Goal: Information Seeking & Learning: Check status

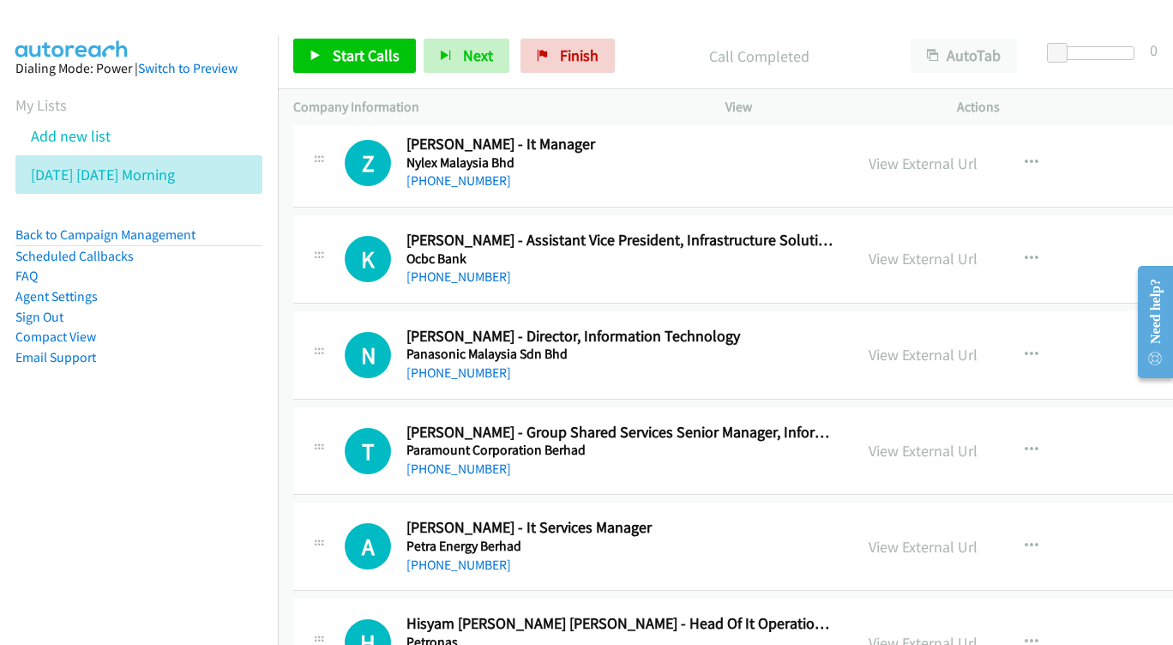
scroll to position [12972, 0]
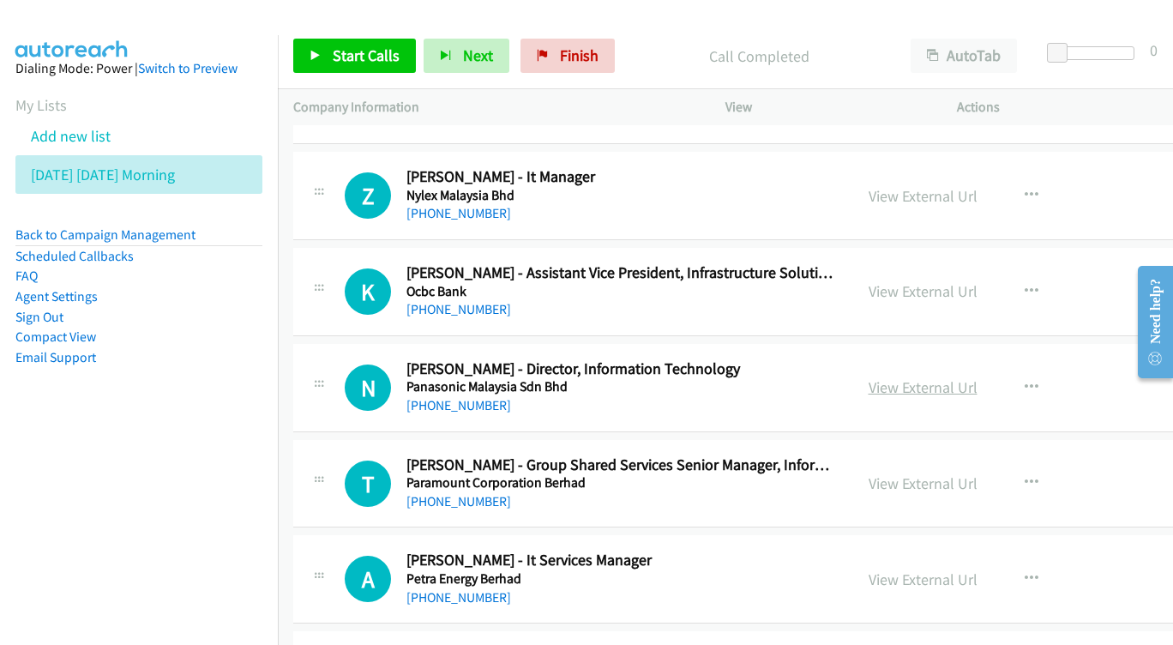
click at [964, 377] on link "View External Url" at bounding box center [922, 387] width 109 height 20
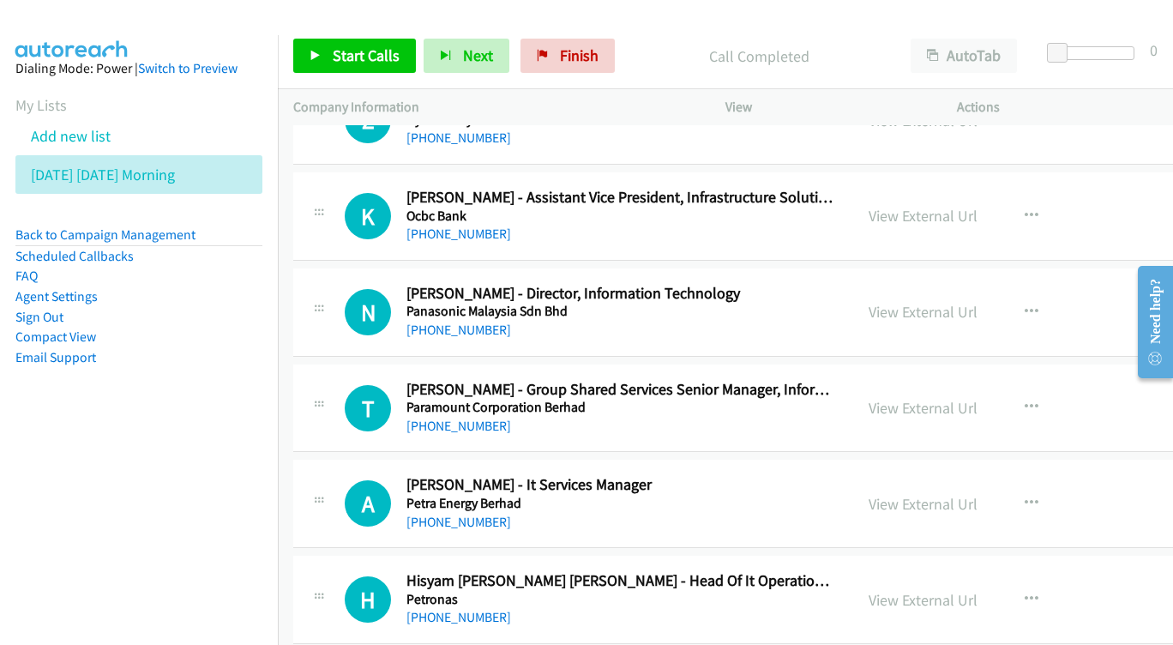
scroll to position [13051, 0]
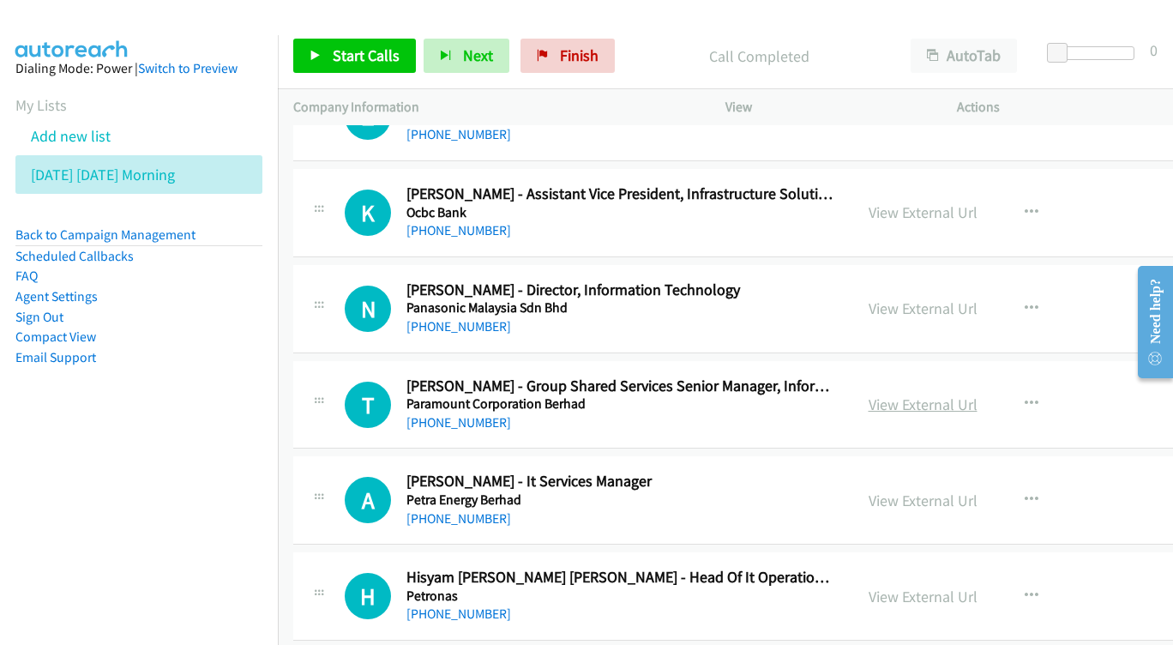
click at [977, 394] on link "View External Url" at bounding box center [922, 404] width 109 height 20
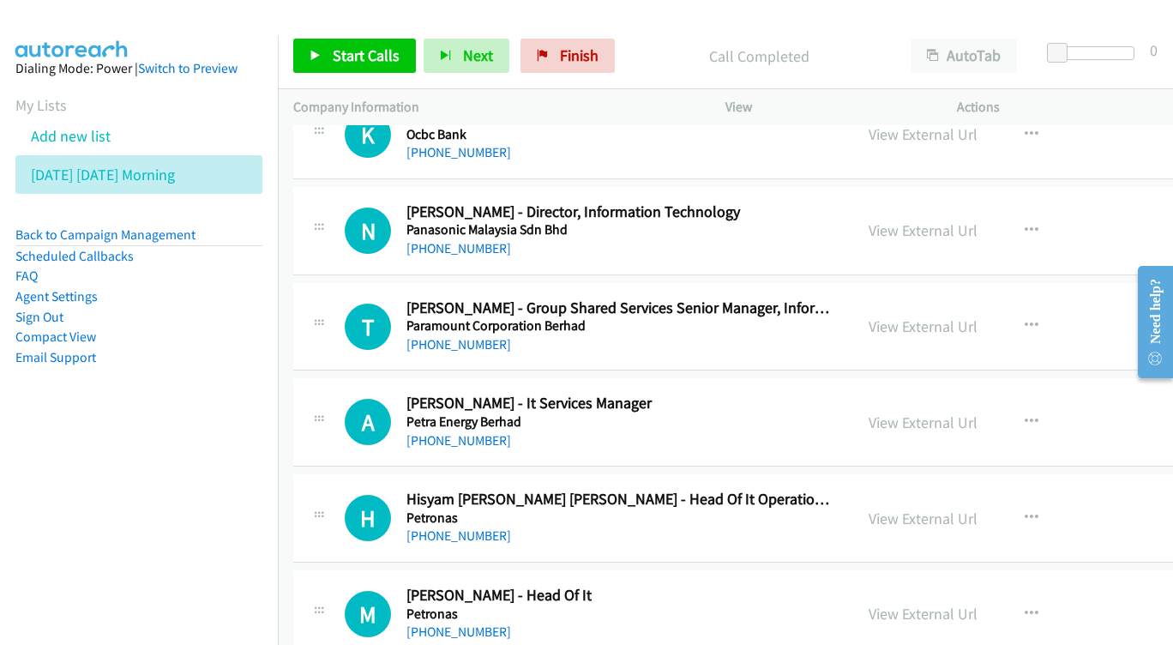
scroll to position [13132, 0]
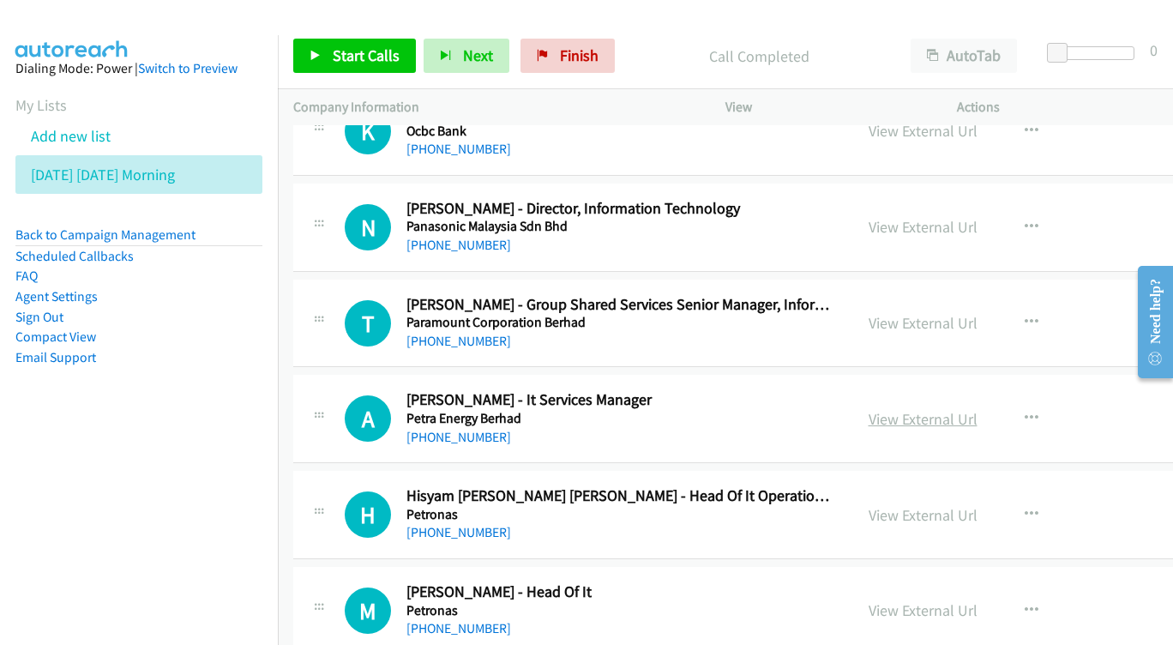
click at [972, 409] on link "View External Url" at bounding box center [922, 419] width 109 height 20
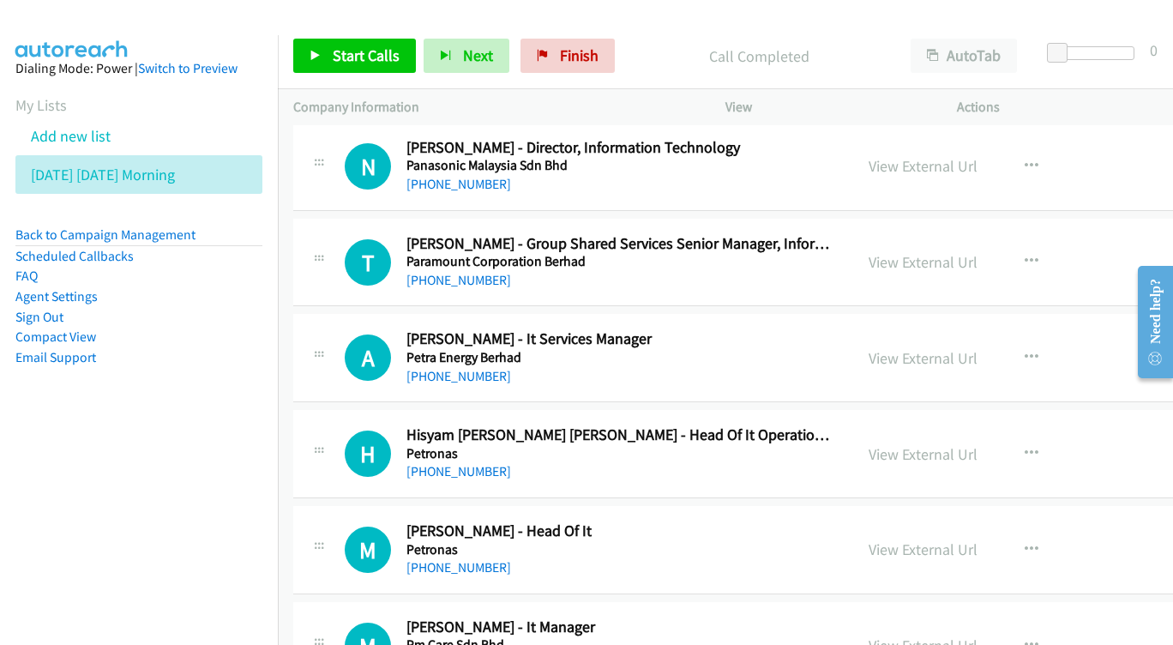
scroll to position [13197, 0]
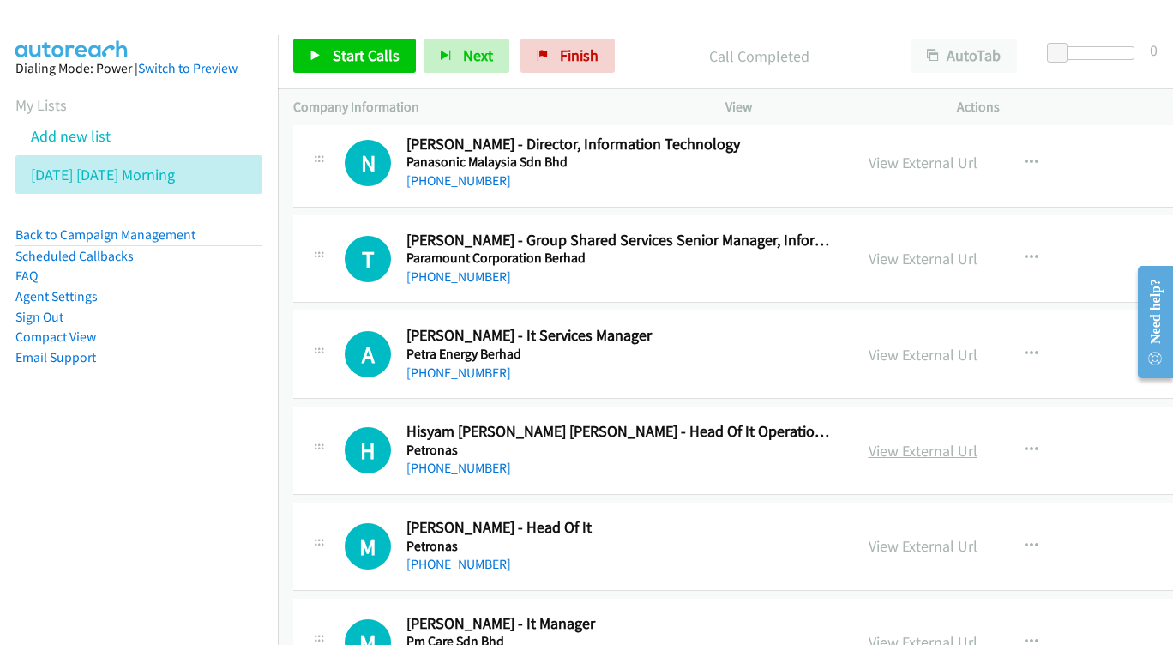
click at [977, 441] on link "View External Url" at bounding box center [922, 451] width 109 height 20
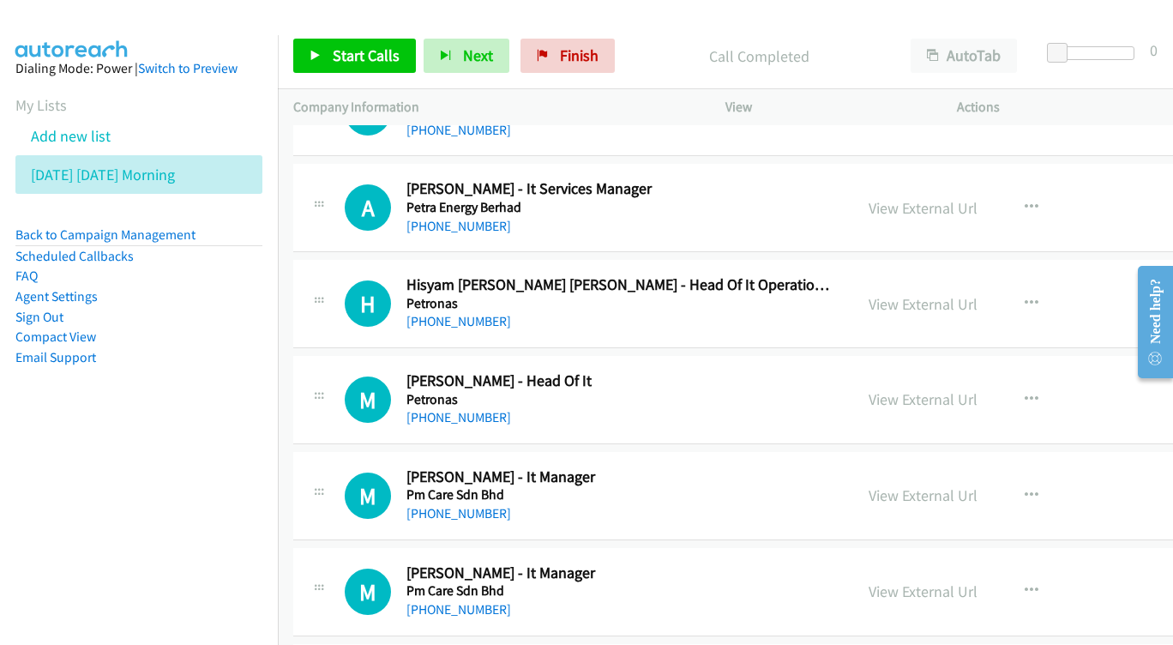
scroll to position [13347, 0]
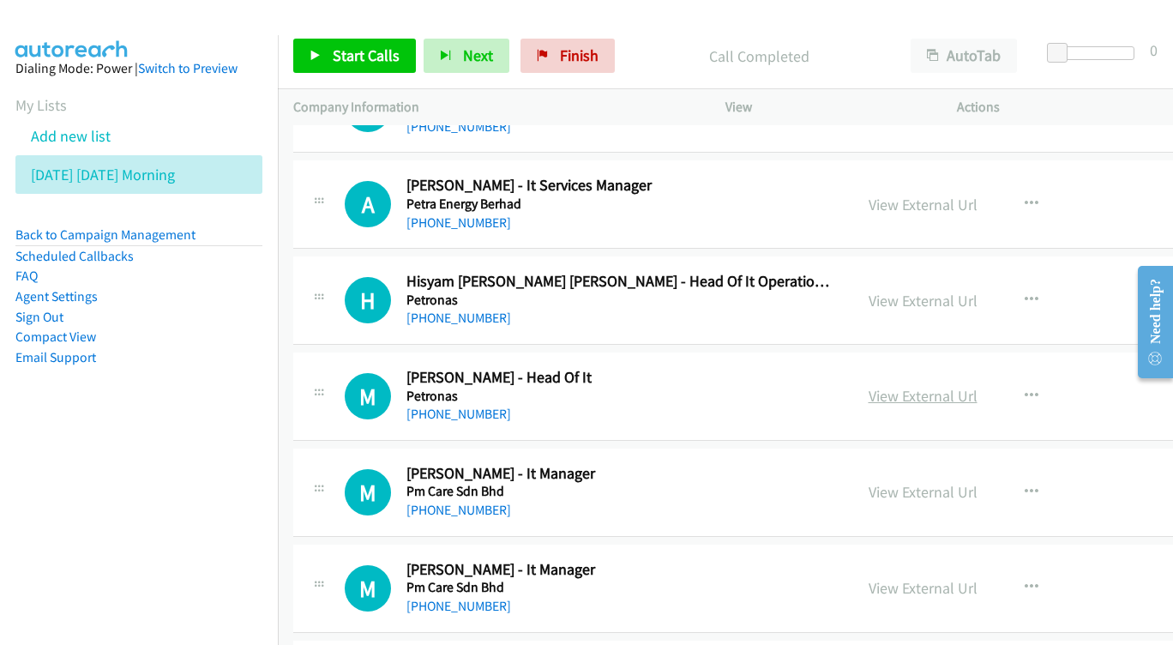
click at [959, 386] on link "View External Url" at bounding box center [922, 396] width 109 height 20
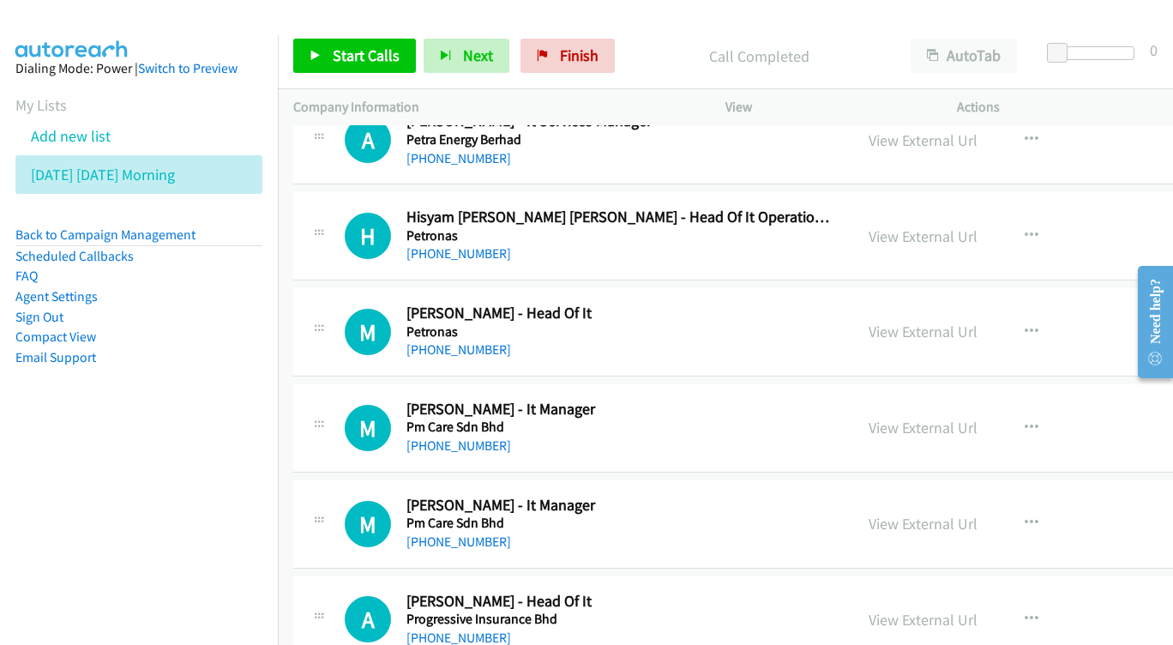
scroll to position [13414, 0]
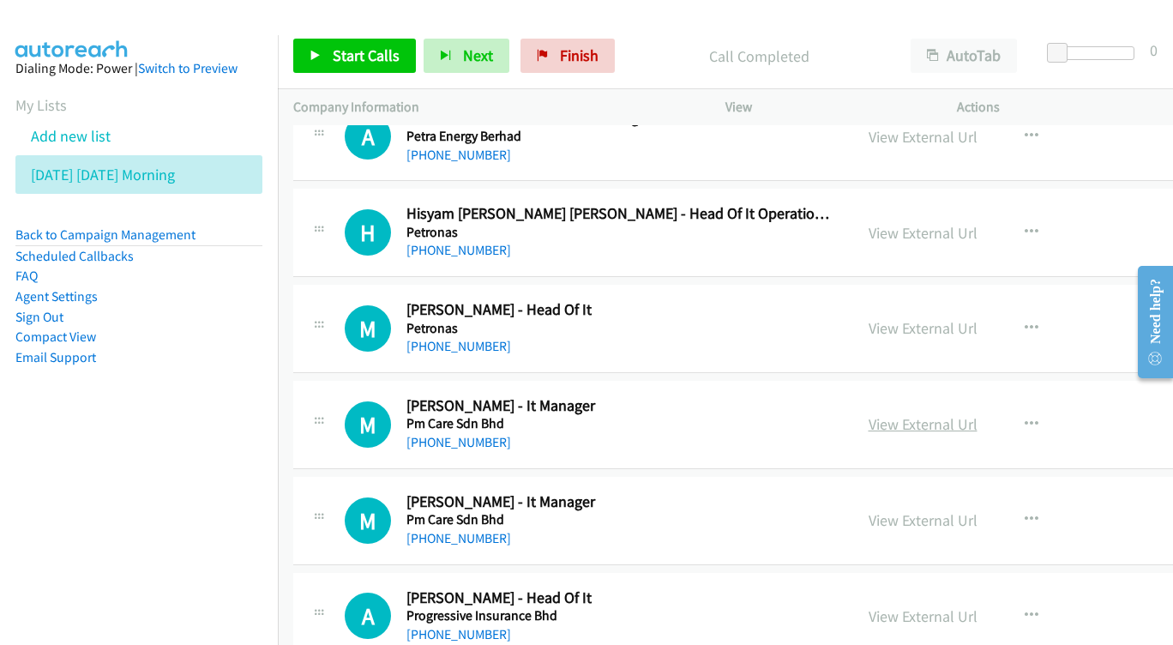
click at [976, 414] on link "View External Url" at bounding box center [922, 424] width 109 height 20
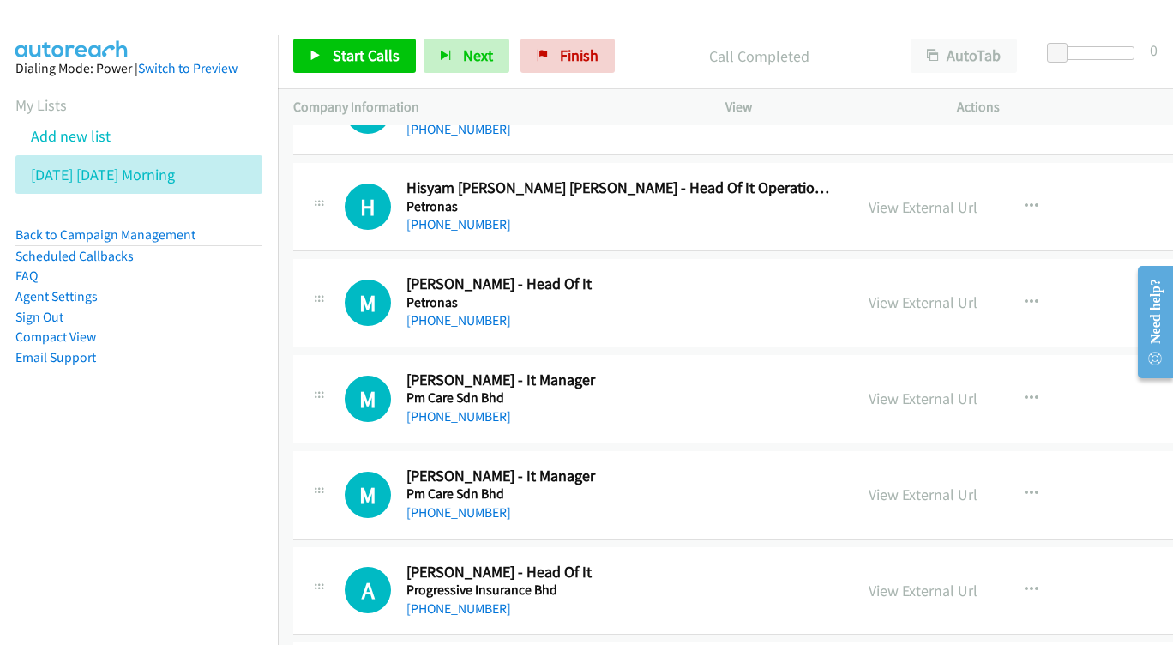
scroll to position [13525, 0]
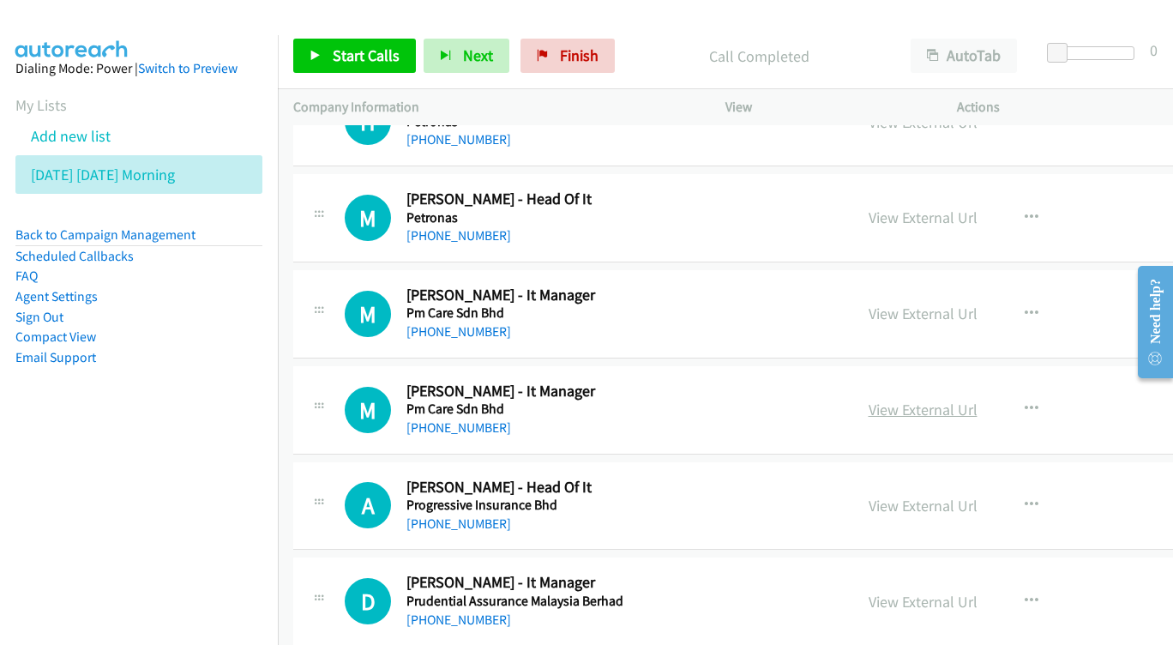
click at [974, 399] on link "View External Url" at bounding box center [922, 409] width 109 height 20
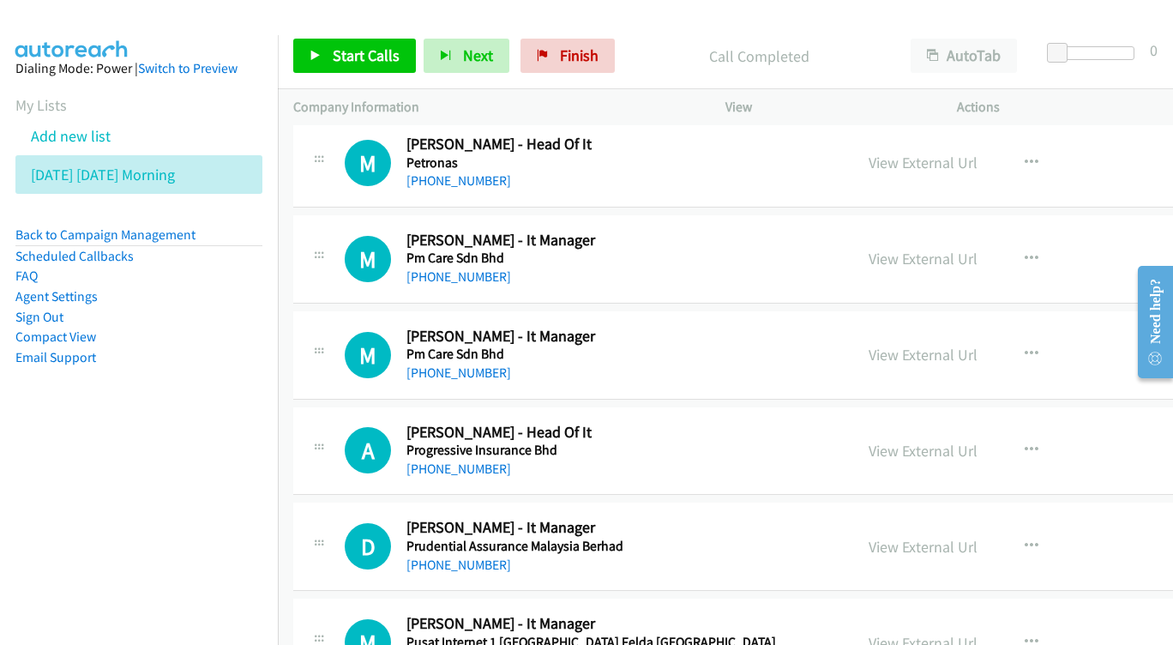
scroll to position [13583, 0]
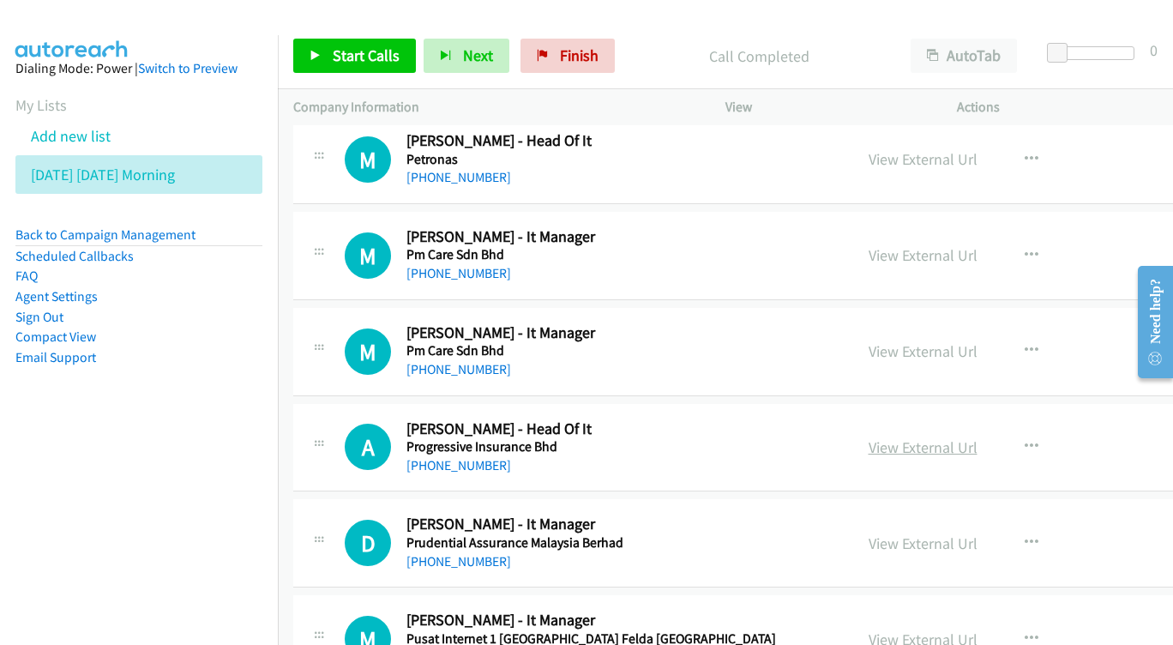
click at [958, 437] on link "View External Url" at bounding box center [922, 447] width 109 height 20
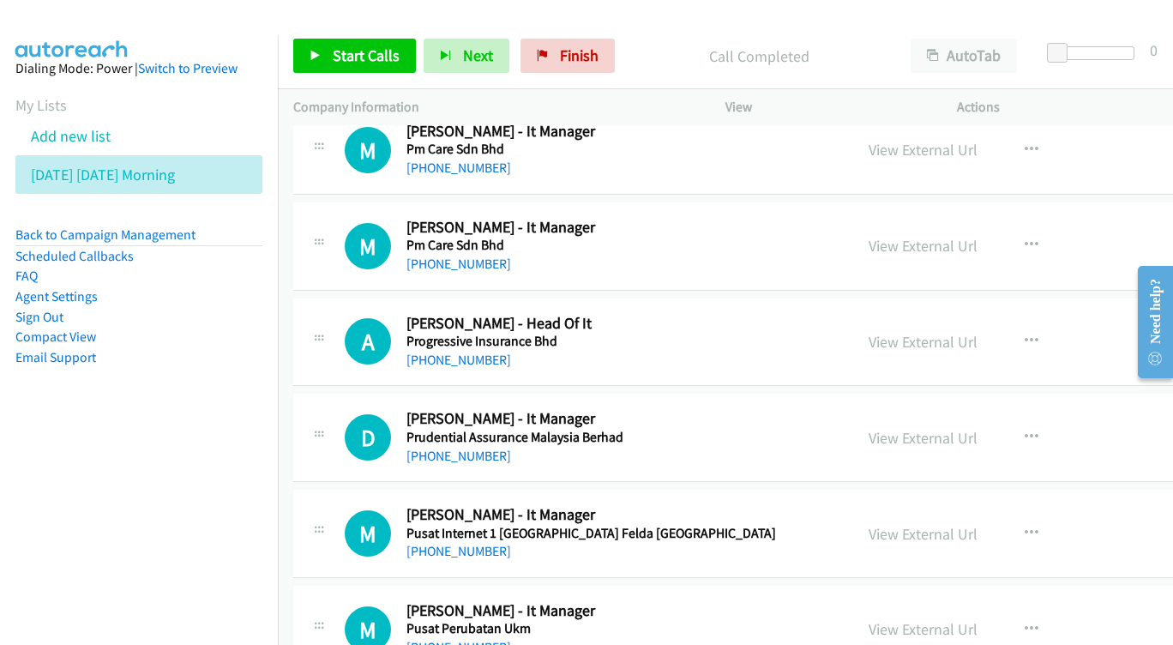
scroll to position [13692, 0]
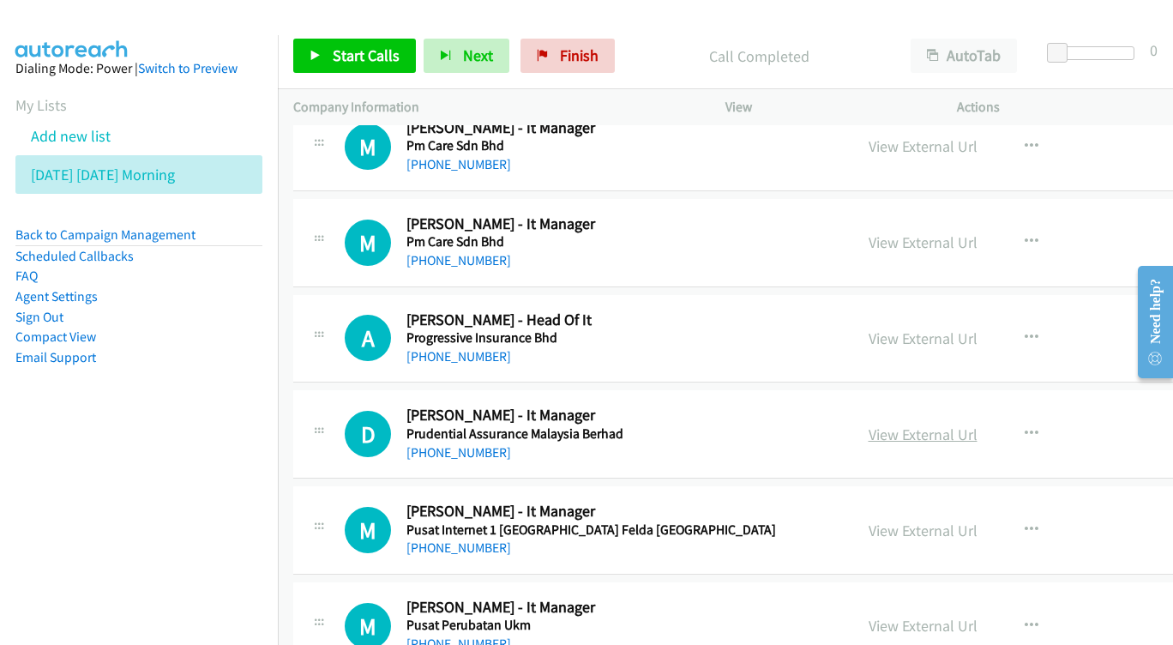
click at [960, 424] on link "View External Url" at bounding box center [922, 434] width 109 height 20
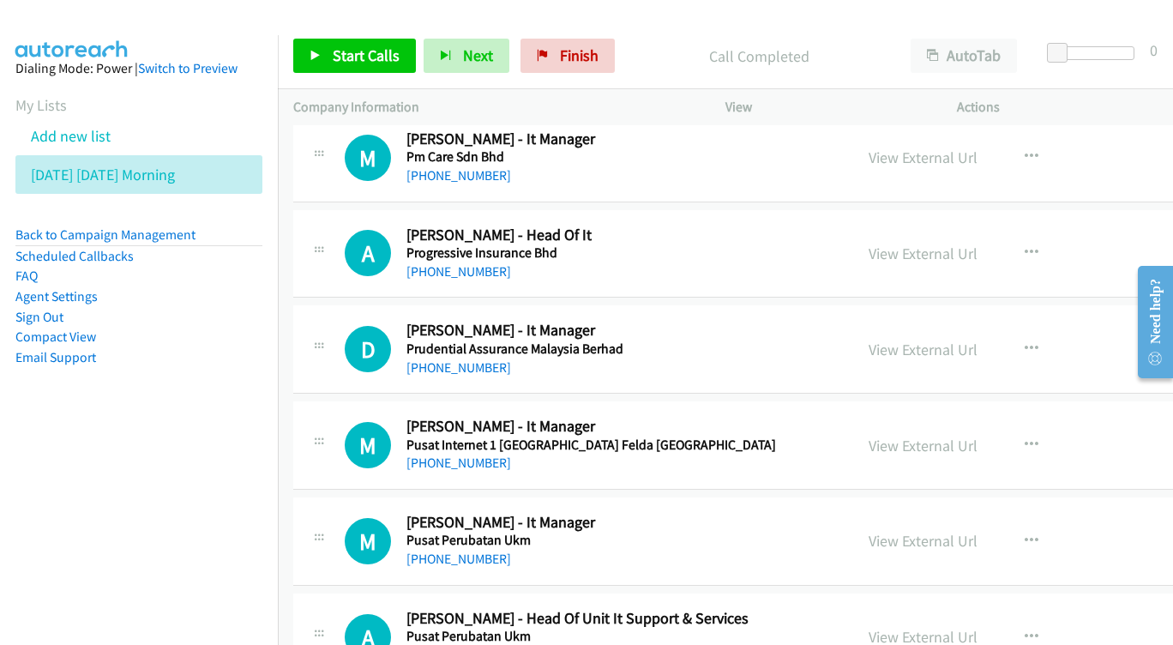
scroll to position [13807, 0]
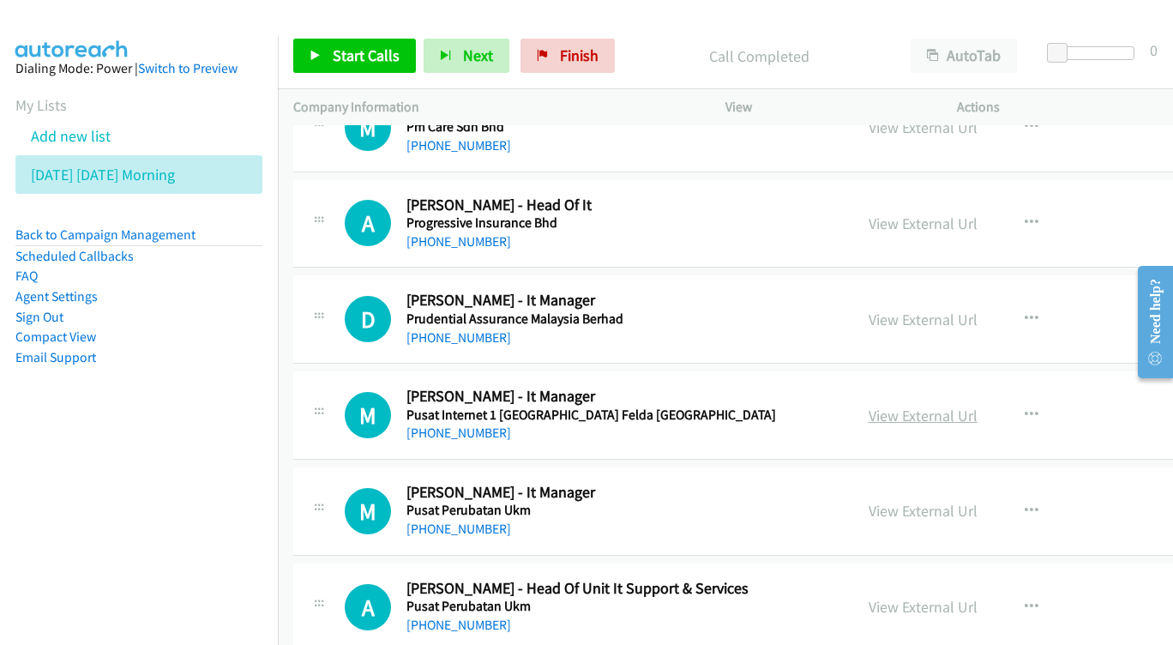
click at [977, 405] on link "View External Url" at bounding box center [922, 415] width 109 height 20
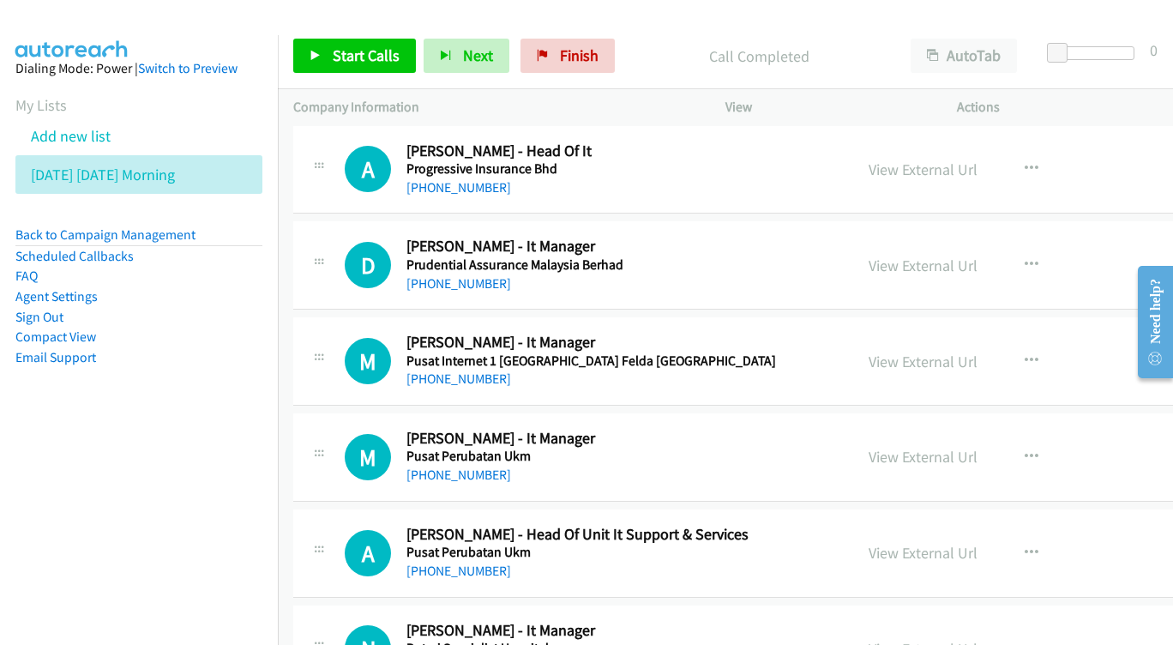
scroll to position [13890, 0]
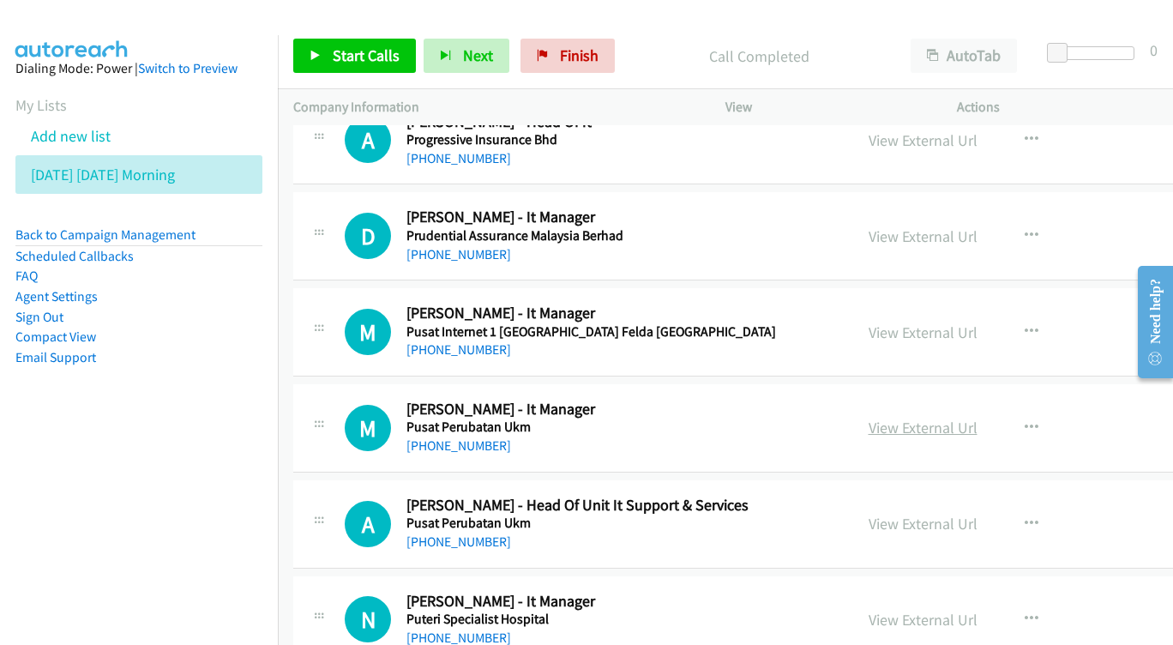
click at [977, 417] on link "View External Url" at bounding box center [922, 427] width 109 height 20
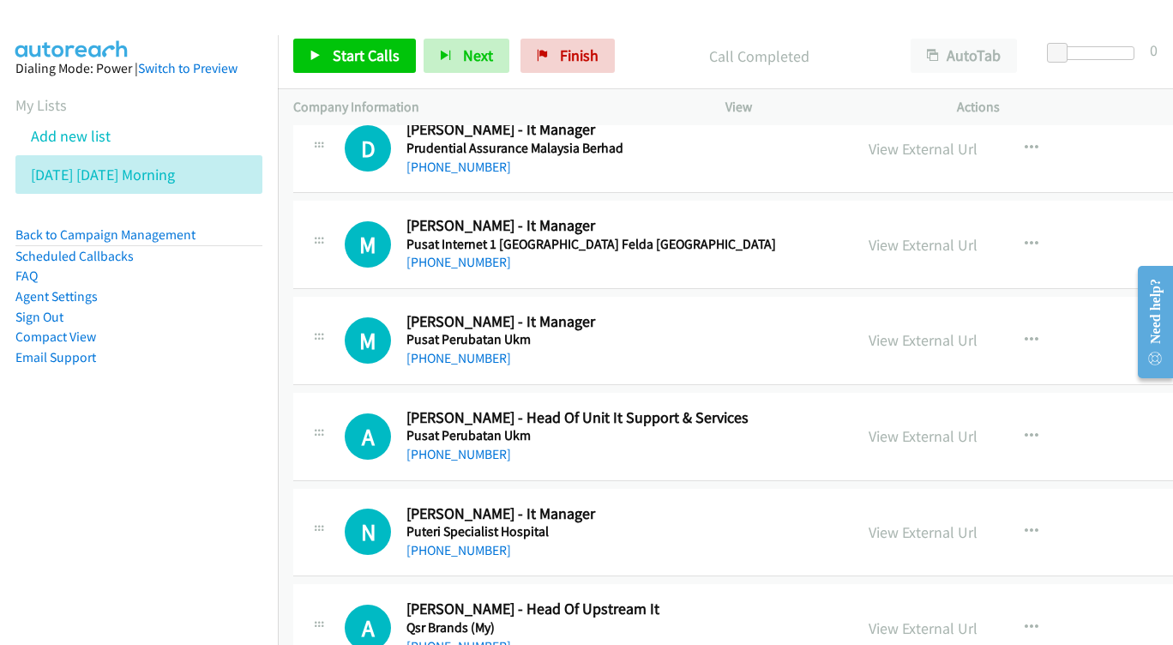
scroll to position [13981, 0]
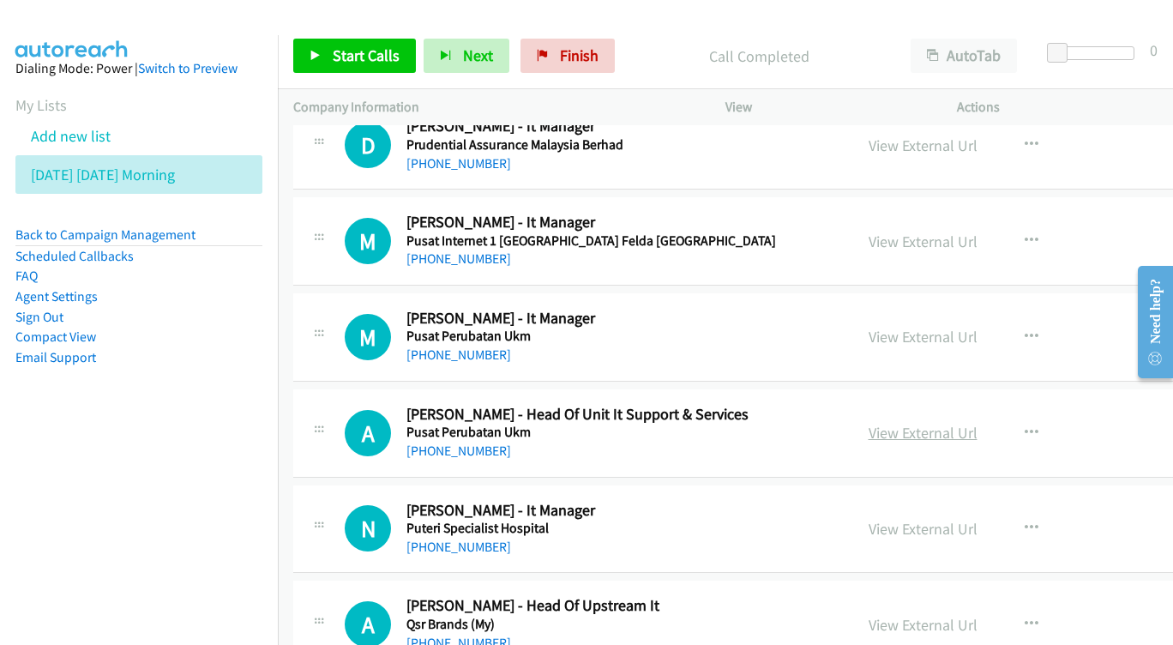
click at [957, 423] on link "View External Url" at bounding box center [922, 433] width 109 height 20
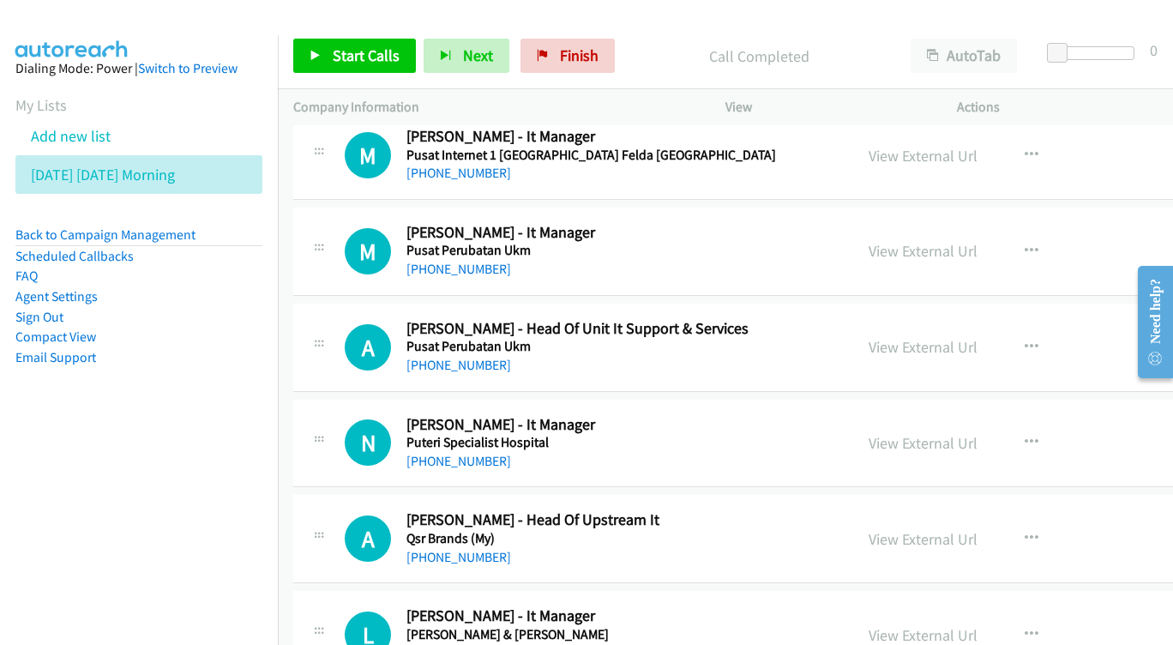
scroll to position [14070, 0]
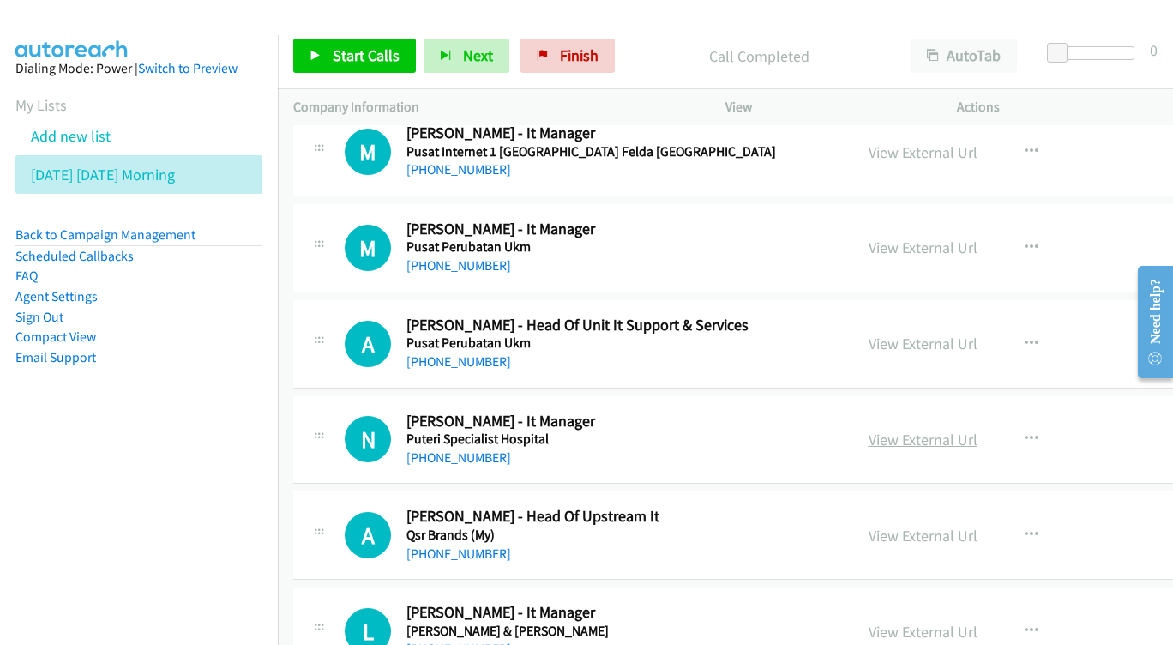
click at [974, 429] on link "View External Url" at bounding box center [922, 439] width 109 height 20
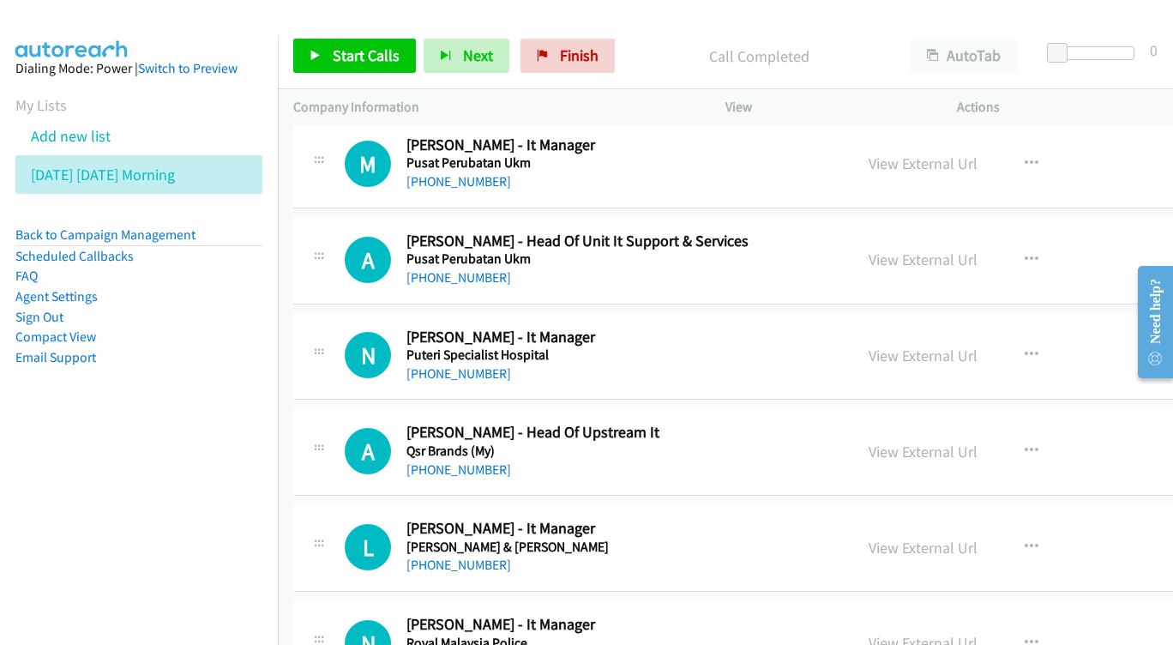
scroll to position [14184, 0]
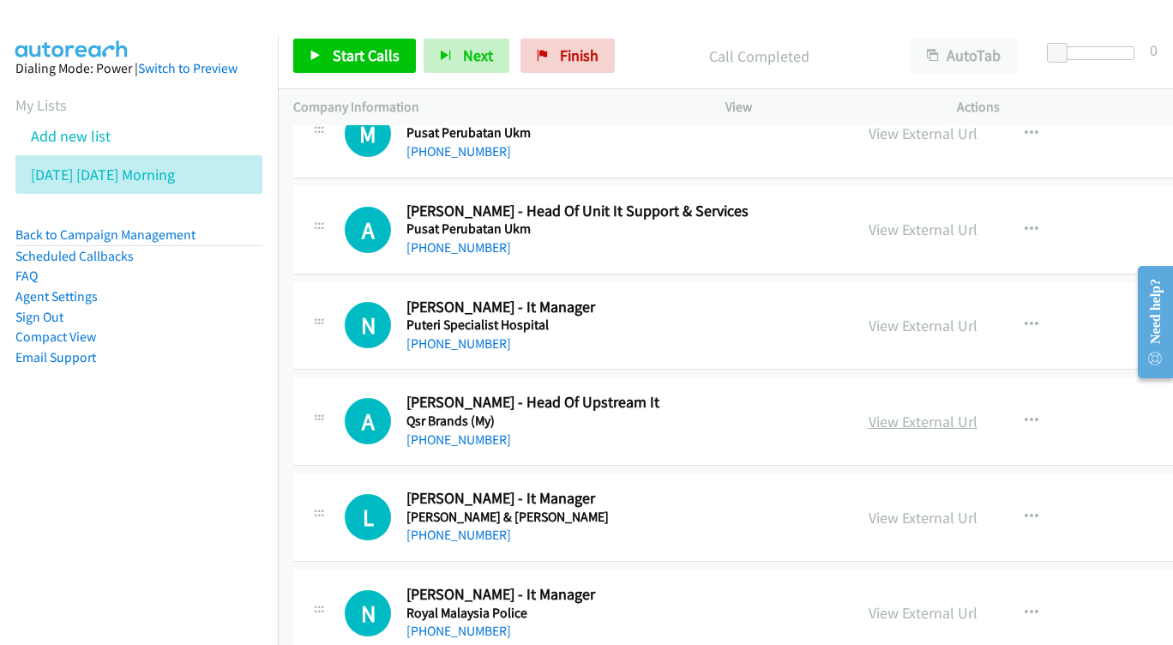
click at [928, 411] on link "View External Url" at bounding box center [922, 421] width 109 height 20
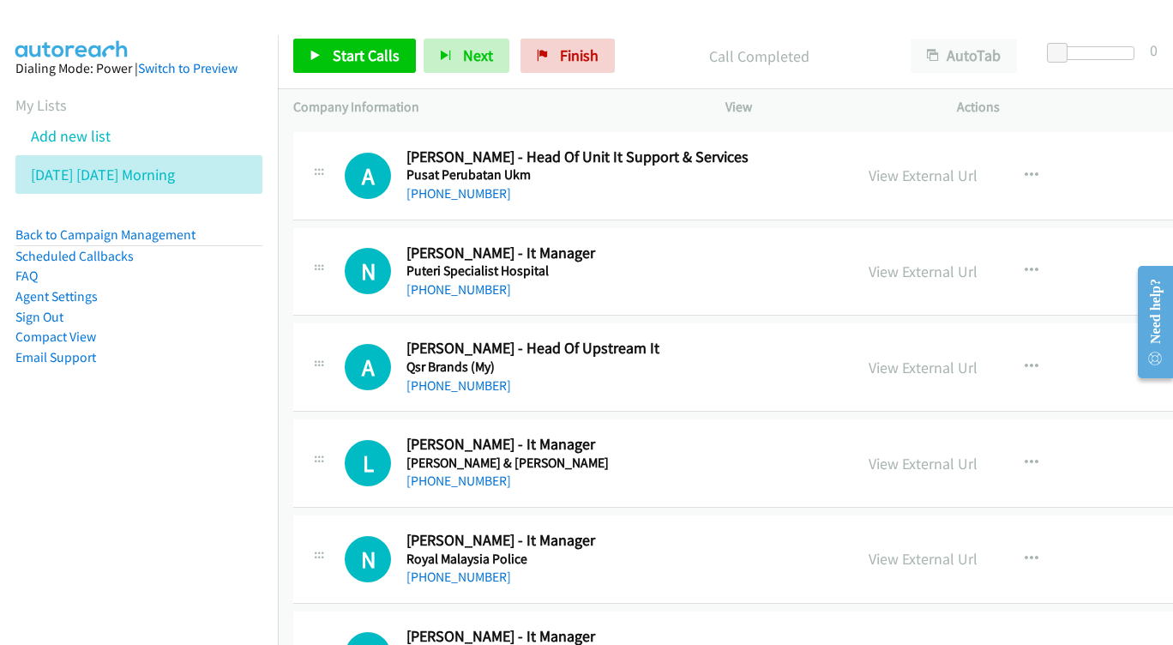
scroll to position [14242, 0]
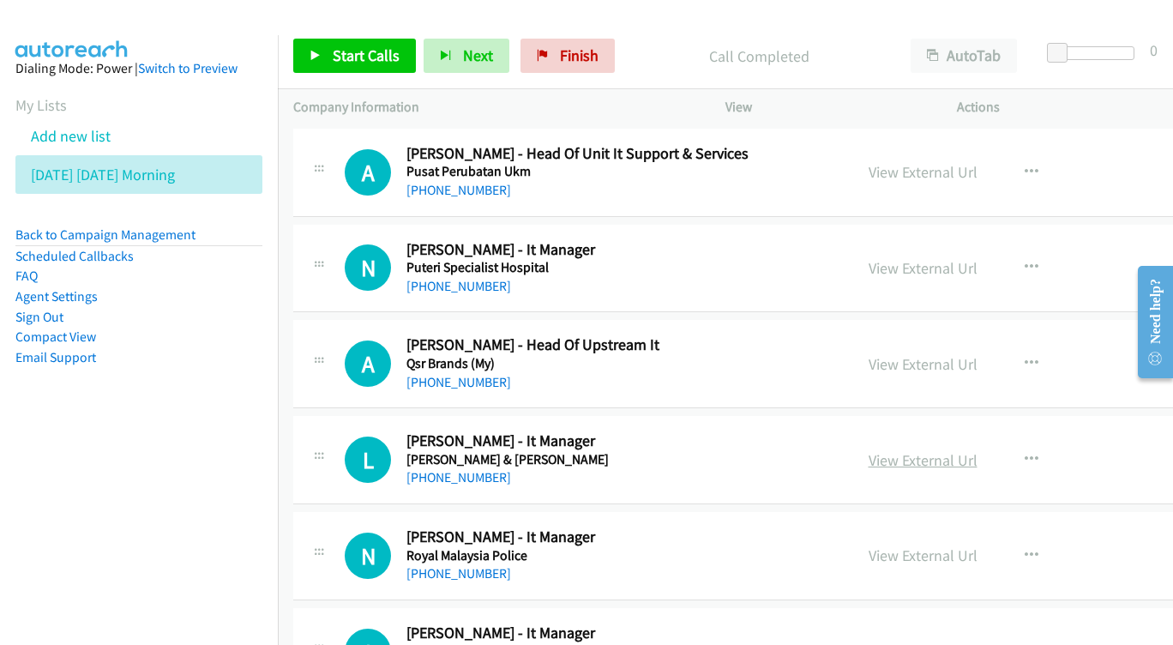
click at [923, 450] on link "View External Url" at bounding box center [922, 460] width 109 height 20
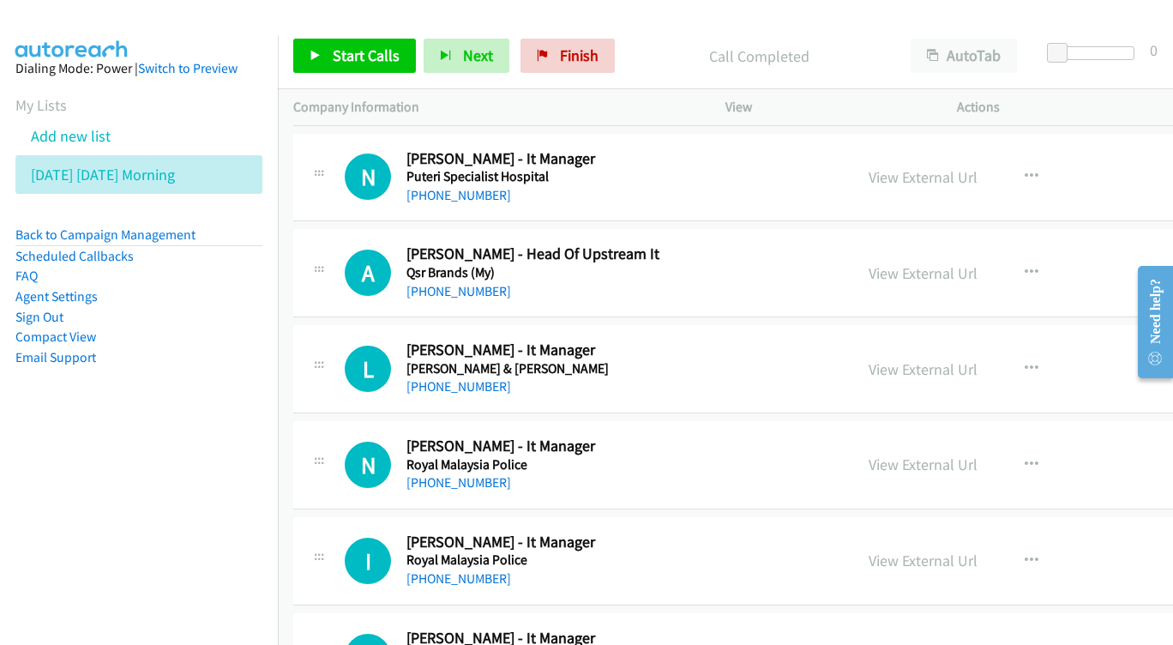
scroll to position [14336, 0]
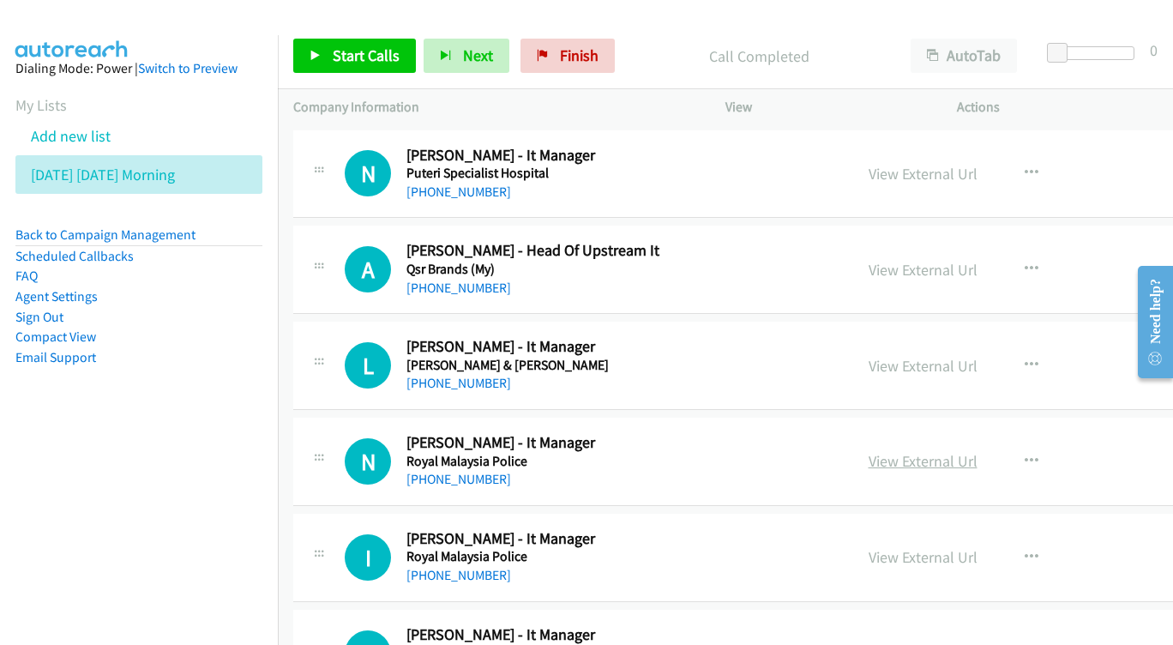
click at [961, 451] on link "View External Url" at bounding box center [922, 461] width 109 height 20
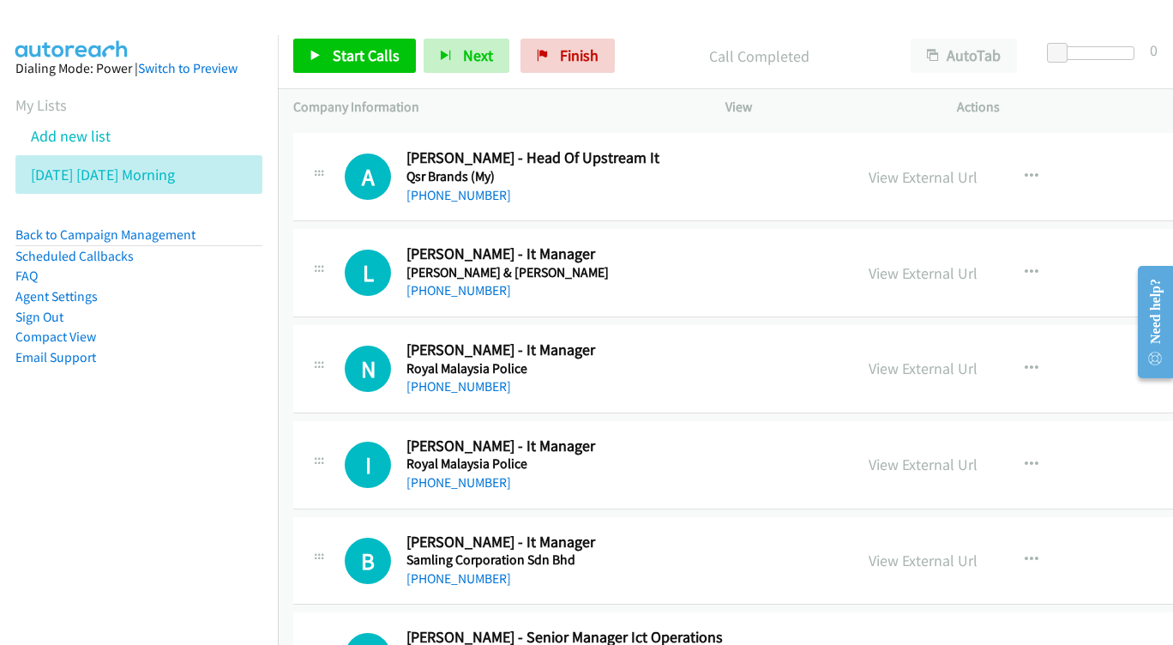
scroll to position [14432, 0]
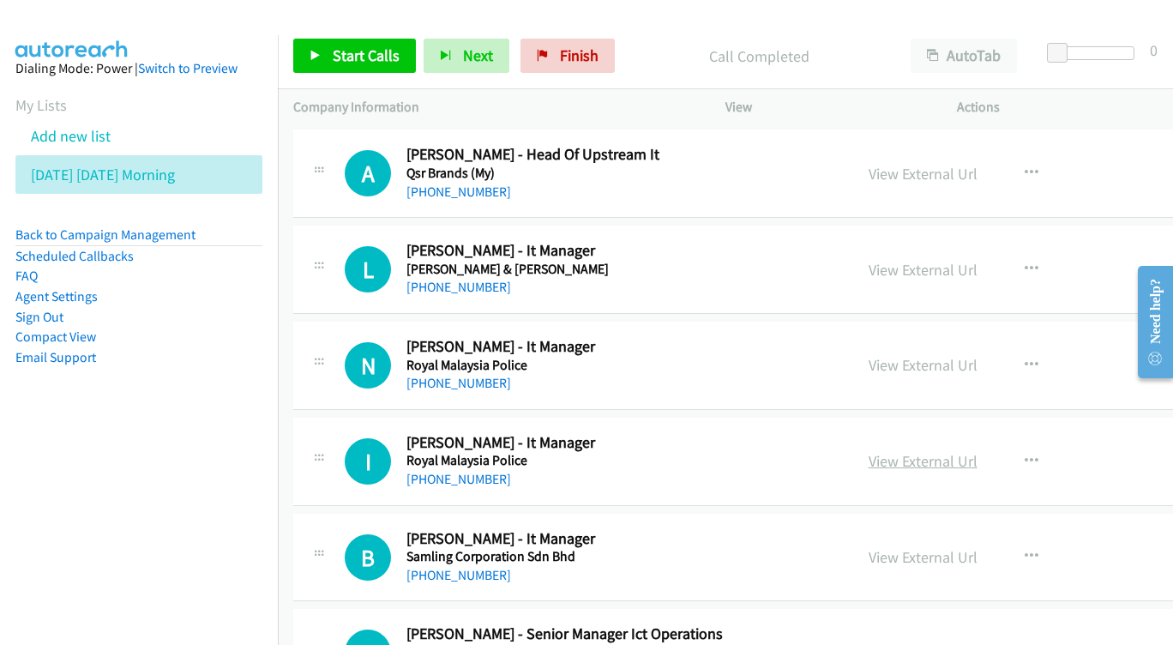
click at [951, 451] on link "View External Url" at bounding box center [922, 461] width 109 height 20
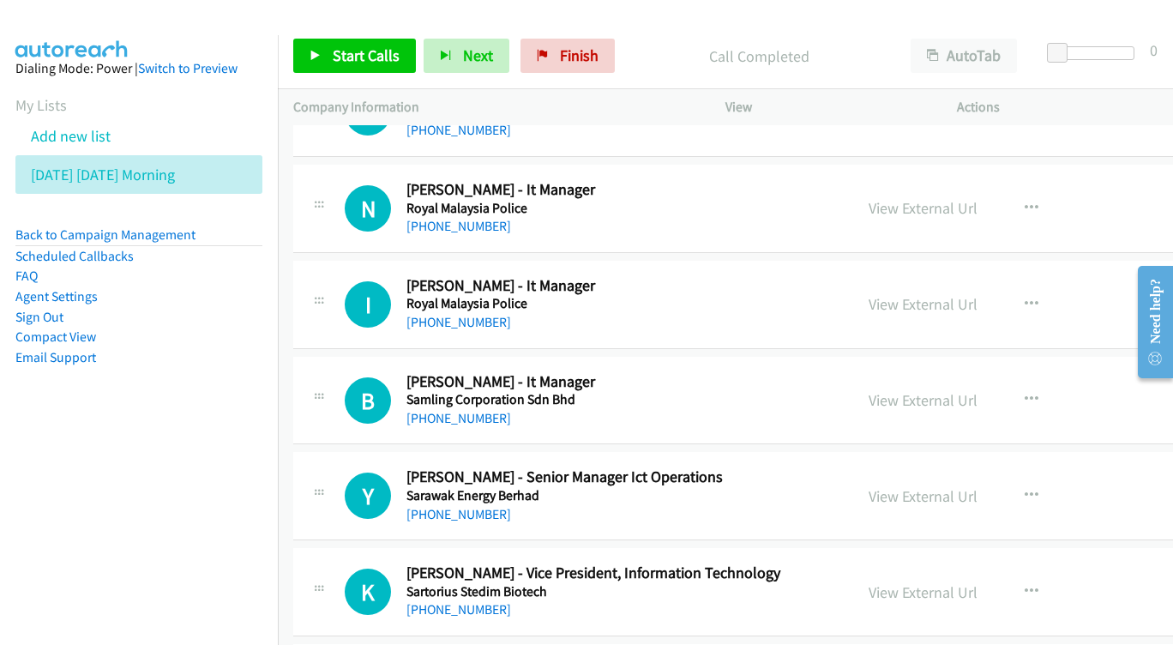
scroll to position [14585, 0]
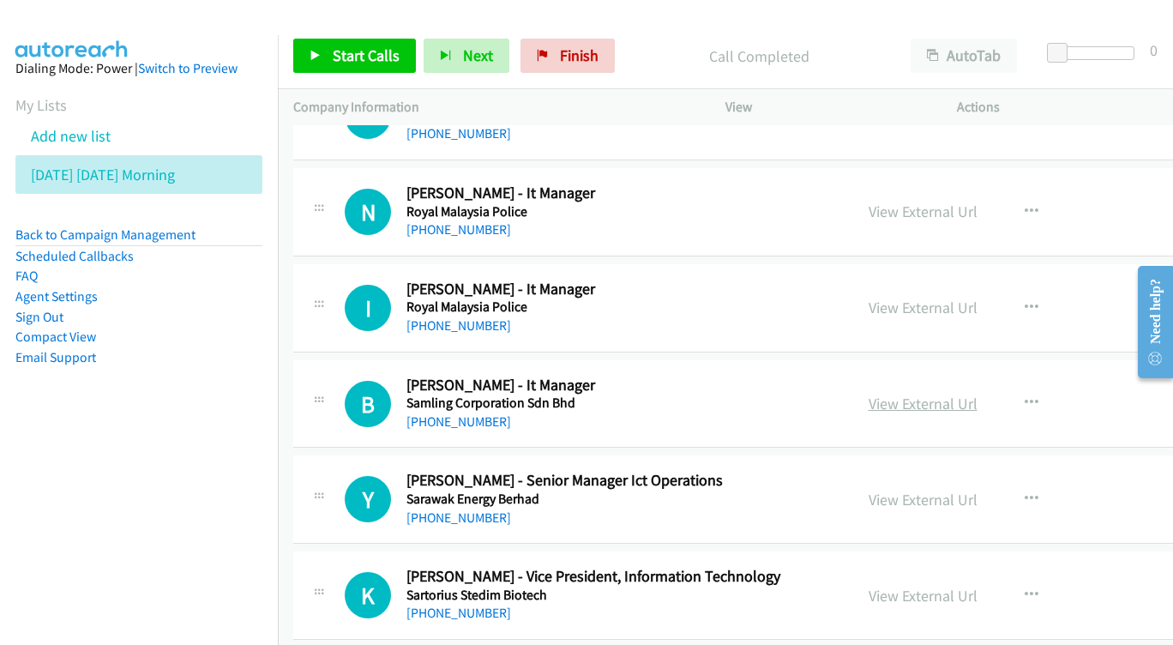
click at [954, 393] on link "View External Url" at bounding box center [922, 403] width 109 height 20
